Goal: Task Accomplishment & Management: Manage account settings

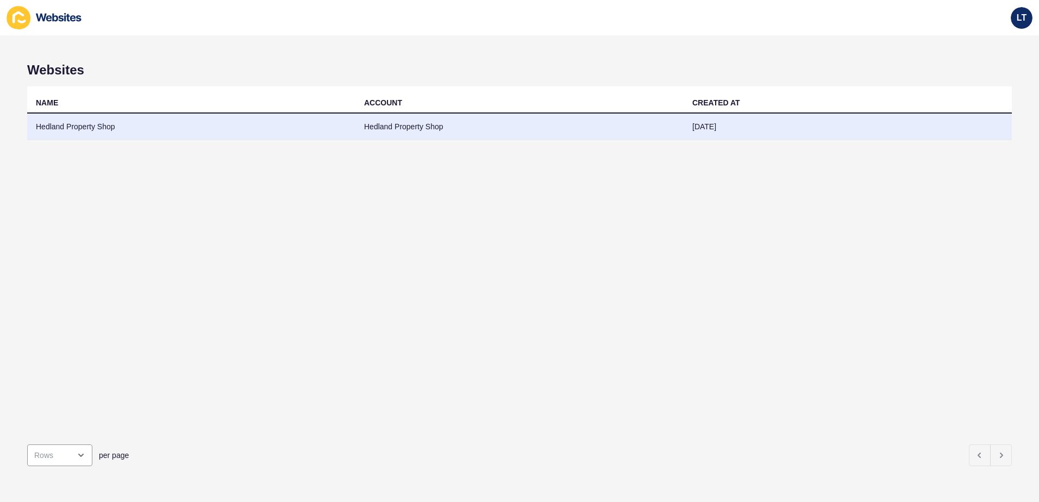
click at [61, 130] on td "Hedland Property Shop" at bounding box center [191, 127] width 328 height 27
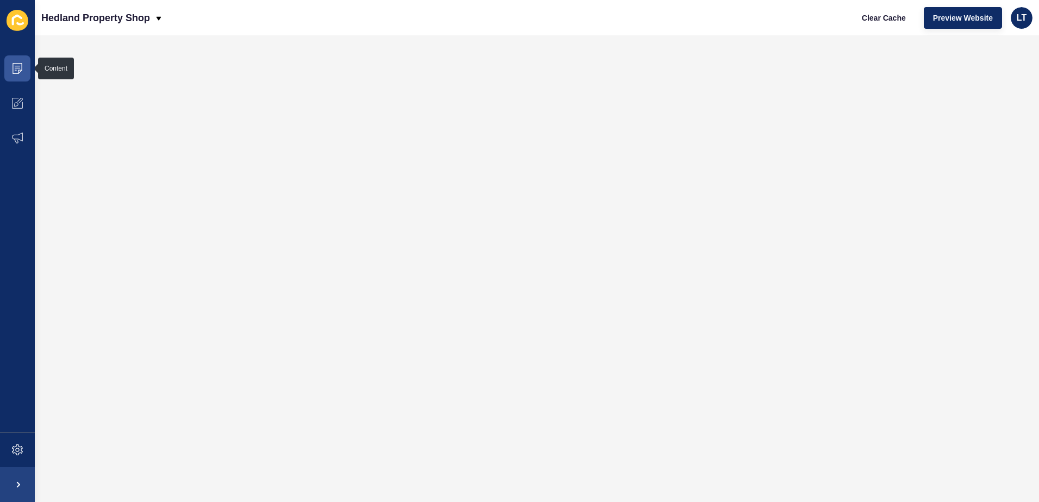
click at [22, 51] on div "Content Appearance Marketing Settings" at bounding box center [17, 251] width 35 height 502
click at [24, 61] on span at bounding box center [17, 68] width 35 height 35
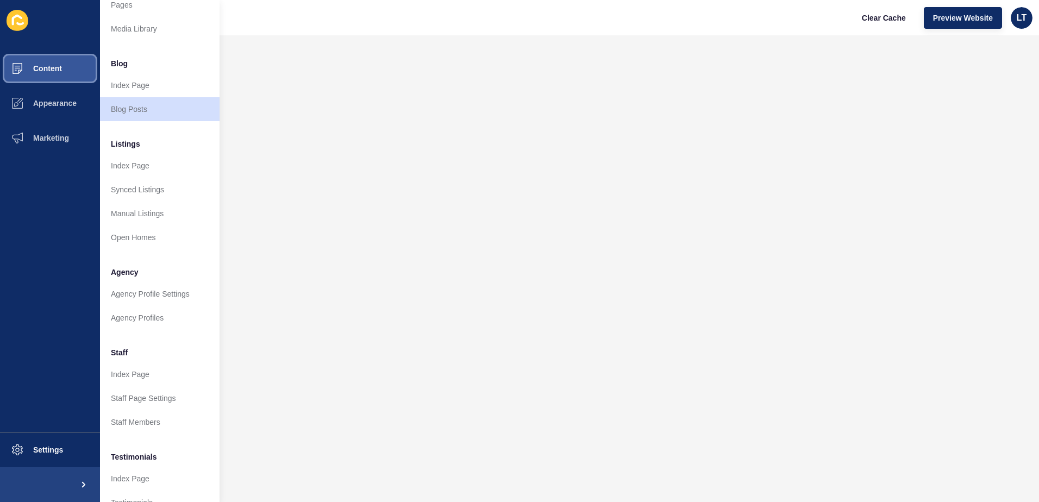
scroll to position [54, 0]
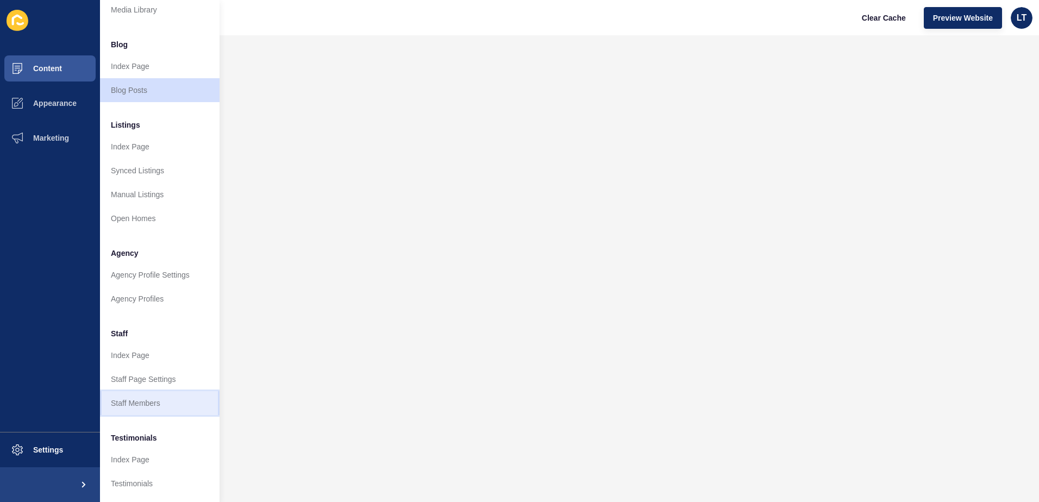
click at [155, 398] on link "Staff Members" at bounding box center [159, 403] width 119 height 24
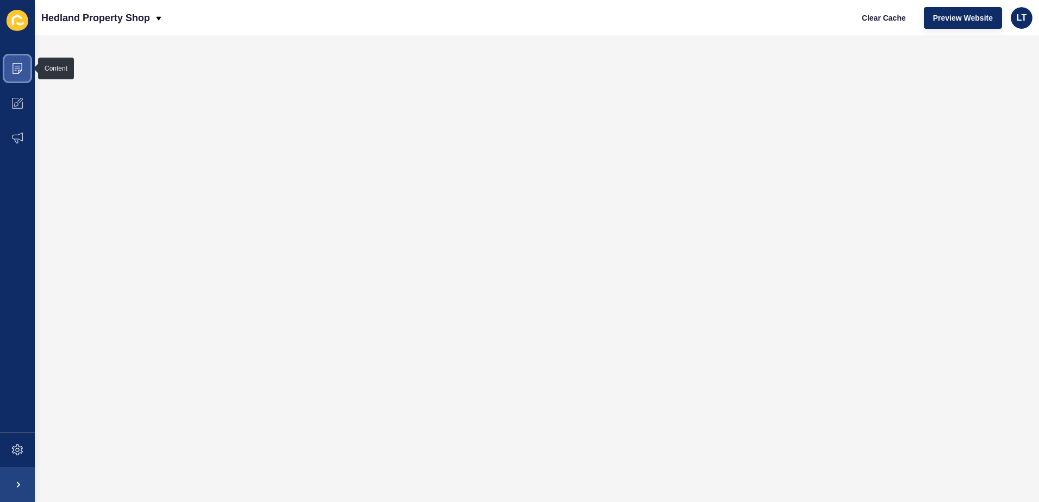
click at [18, 60] on span at bounding box center [17, 68] width 35 height 35
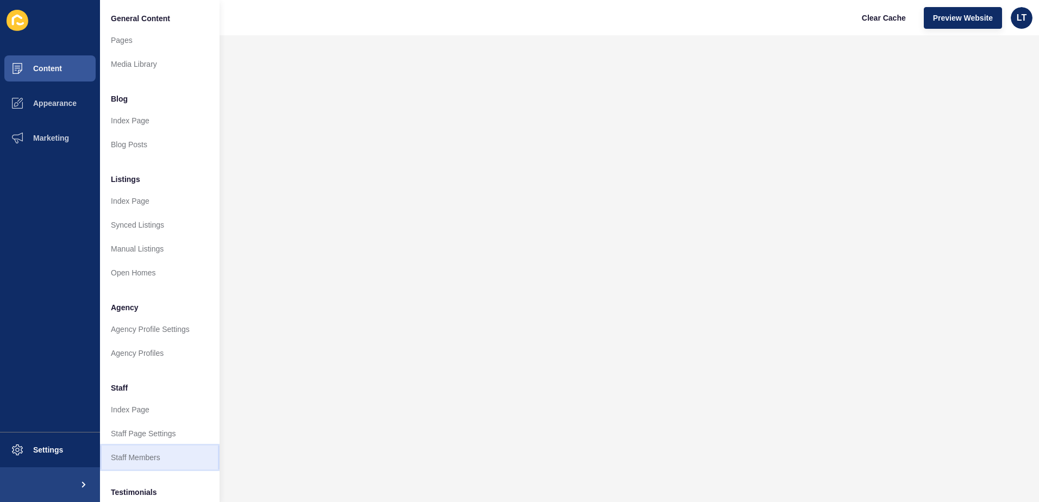
click at [149, 449] on link "Staff Members" at bounding box center [159, 457] width 119 height 24
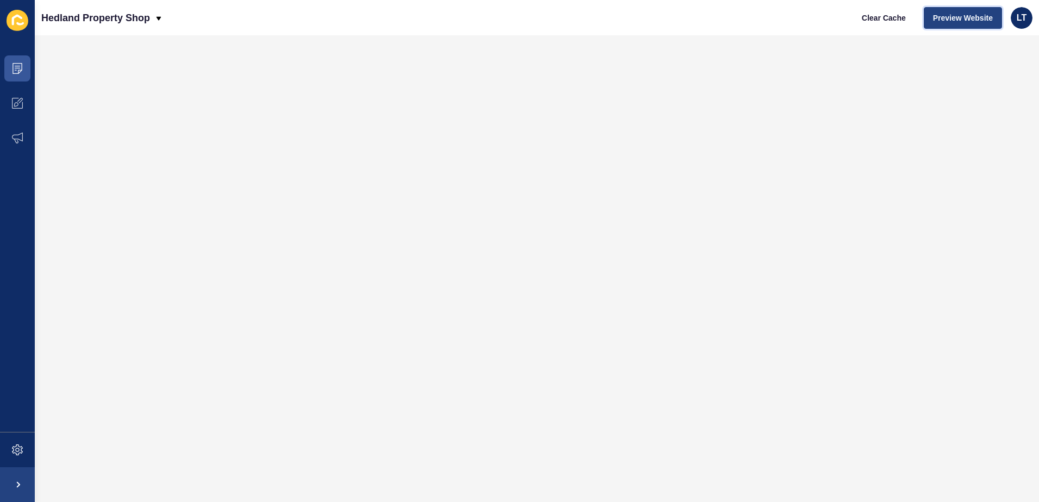
click at [946, 18] on span "Preview Website" at bounding box center [963, 17] width 60 height 11
click at [1020, 18] on span "LT" at bounding box center [1021, 17] width 10 height 11
click at [971, 91] on link "Logout" at bounding box center [996, 91] width 80 height 24
